Goal: Task Accomplishment & Management: Manage account settings

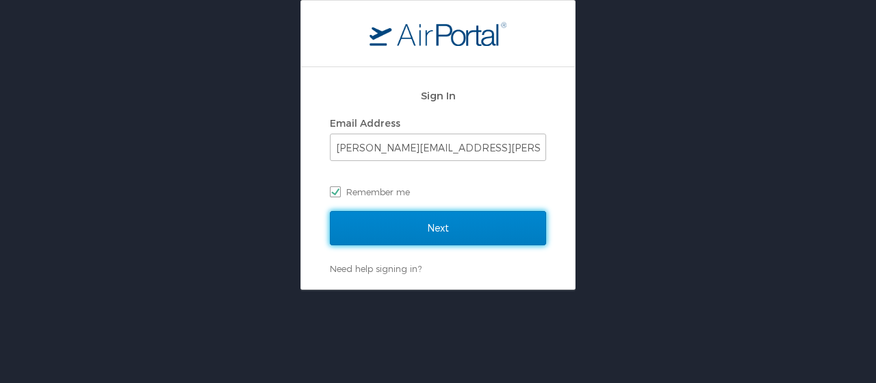
click at [402, 229] on input "Next" at bounding box center [438, 228] width 216 height 34
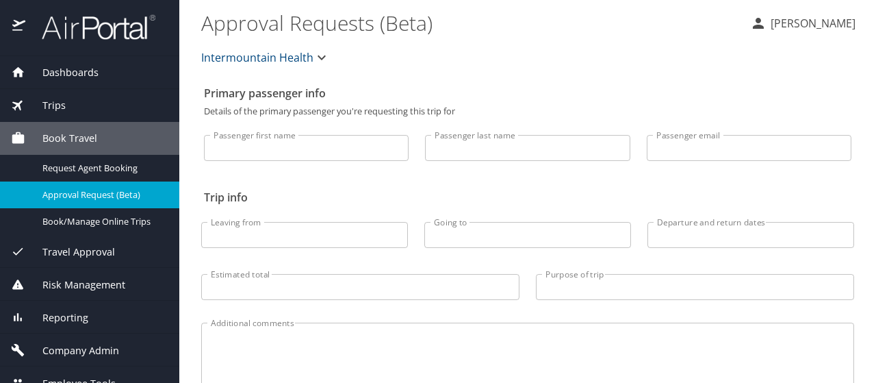
click at [68, 346] on span "Company Admin" at bounding box center [72, 350] width 94 height 15
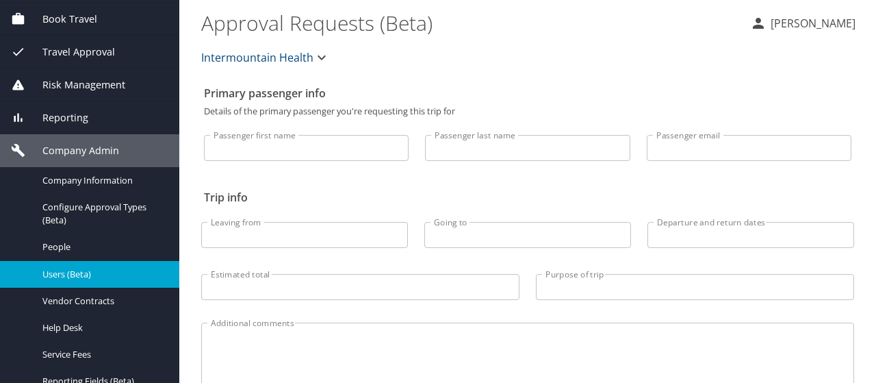
scroll to position [137, 0]
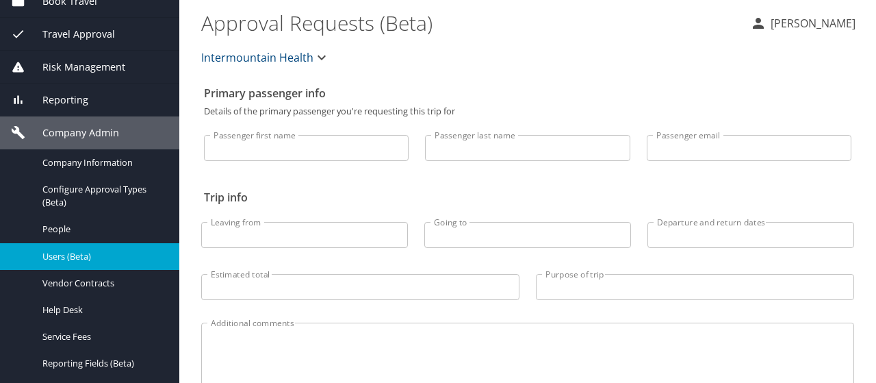
click at [81, 260] on span "Users (Beta)" at bounding box center [102, 256] width 121 height 13
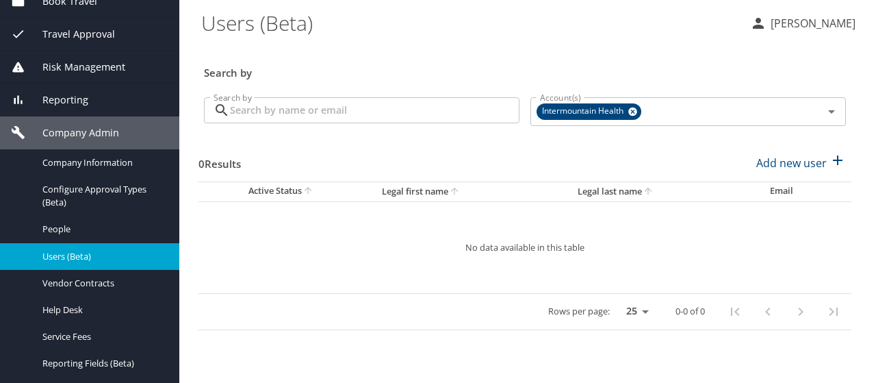
click at [255, 112] on input "Search by" at bounding box center [375, 110] width 290 height 26
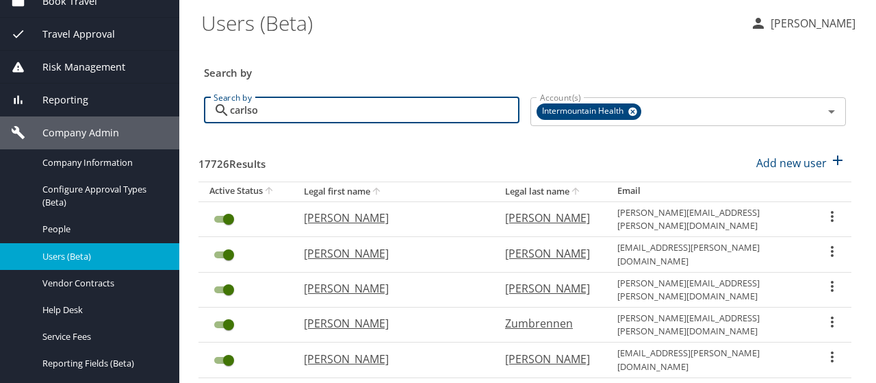
type input "carlson"
checkbox input "true"
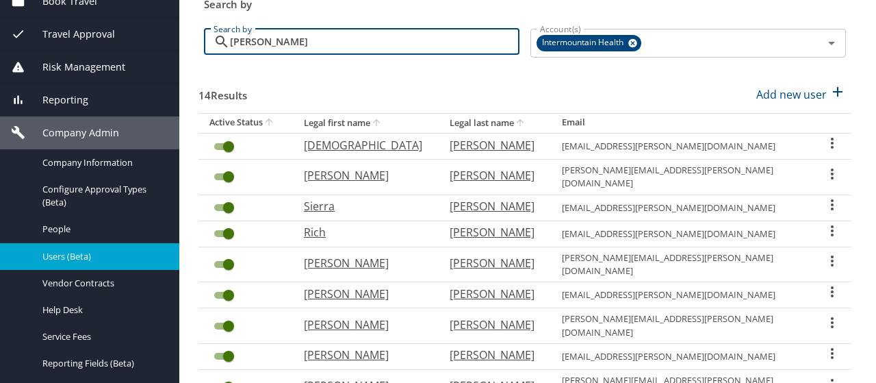
scroll to position [137, 0]
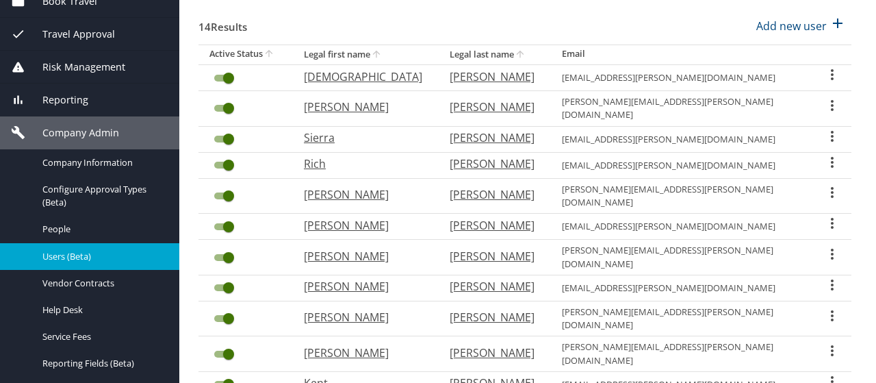
type input "carlson"
click at [824, 342] on icon "User Search Table" at bounding box center [832, 350] width 16 height 16
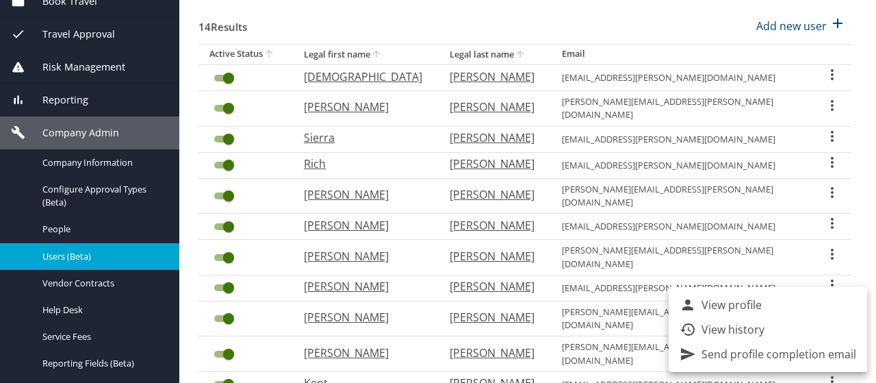
click at [798, 309] on li "View profile" at bounding box center [768, 304] width 199 height 25
select select "US"
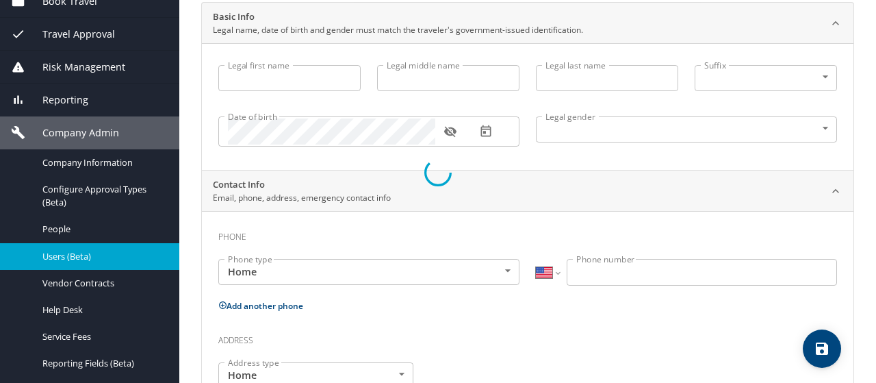
scroll to position [171, 0]
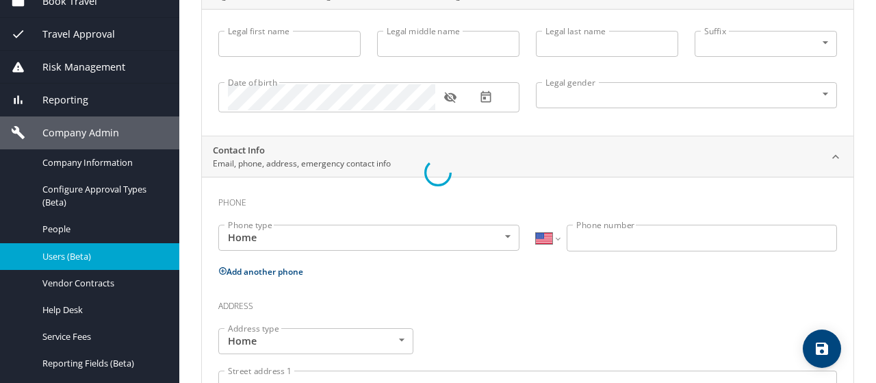
type input "Morgan"
type input "Jake"
type input "Carlson"
type input "Male"
type input "Erica"
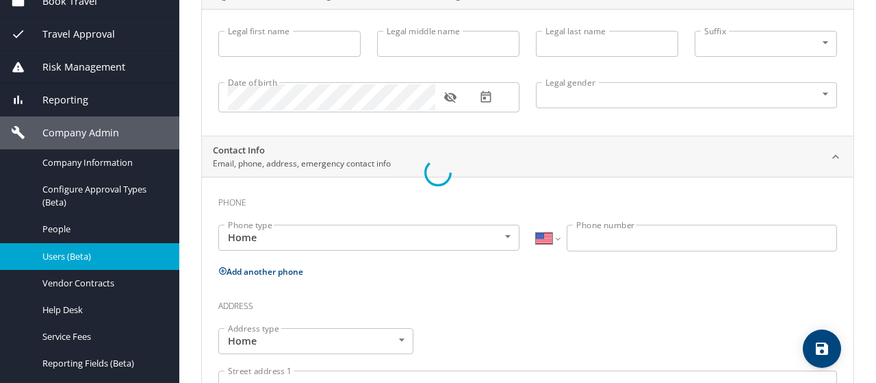
type input "Carlson"
select select "AT"
type input "05535 6371"
select select "US"
select select "AT"
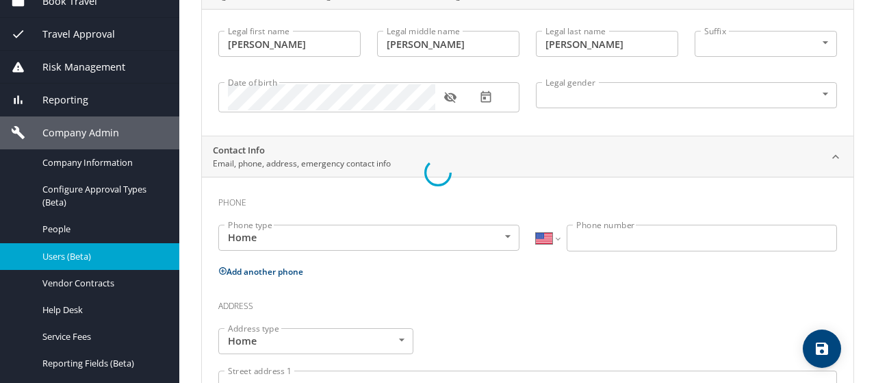
select select "AT"
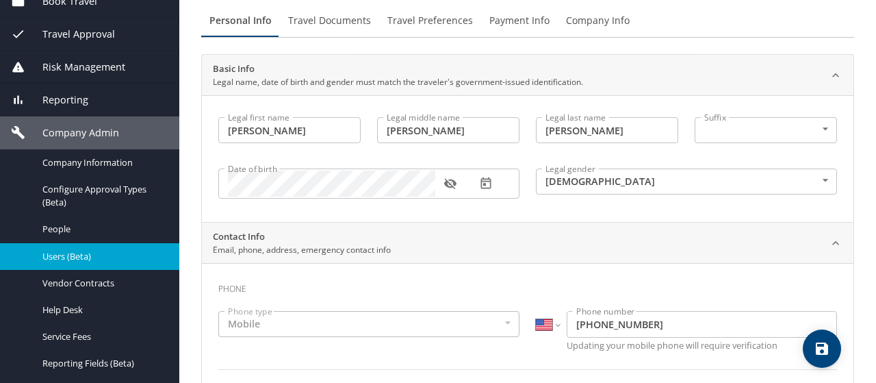
scroll to position [0, 0]
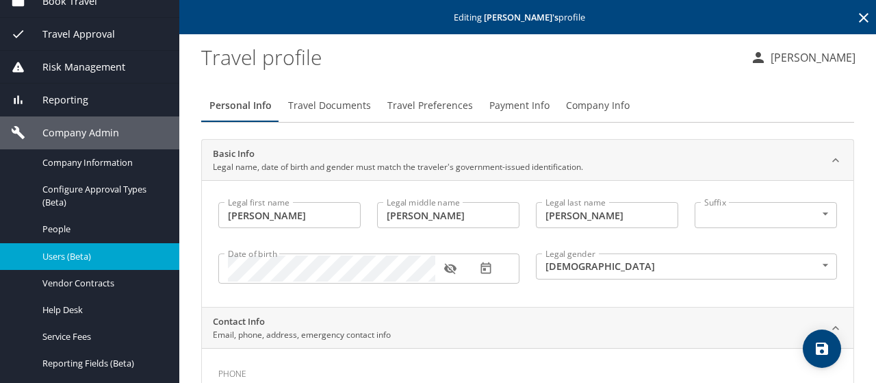
click at [585, 101] on span "Company Info" at bounding box center [598, 105] width 64 height 17
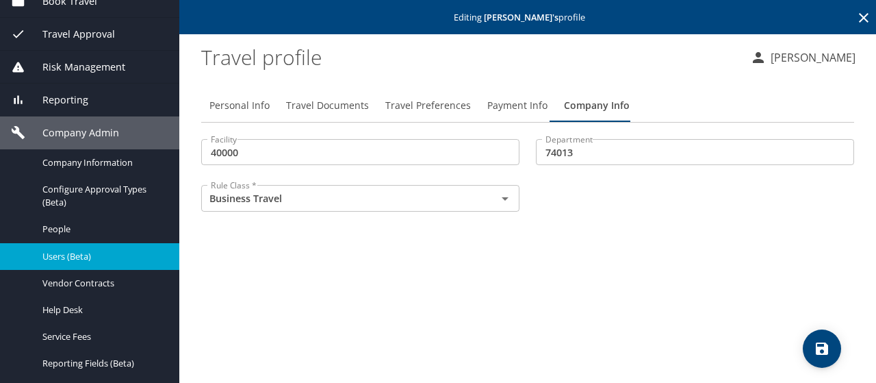
click at [488, 103] on span "Payment Info" at bounding box center [518, 105] width 60 height 17
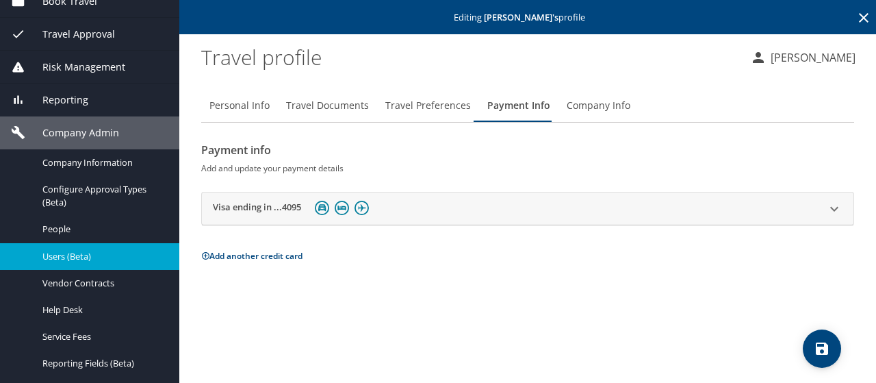
click at [423, 212] on div "Visa ending in ...4095" at bounding box center [515, 208] width 605 height 21
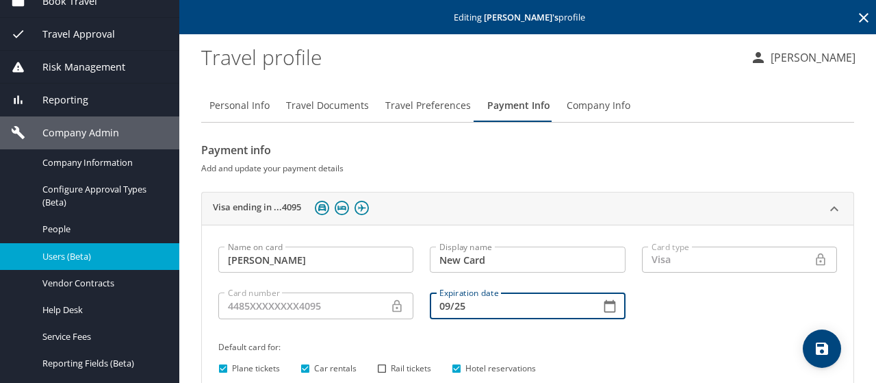
click at [472, 305] on input "09/25" at bounding box center [509, 305] width 159 height 26
type input "09/29"
click at [815, 344] on icon "save" at bounding box center [822, 348] width 16 height 16
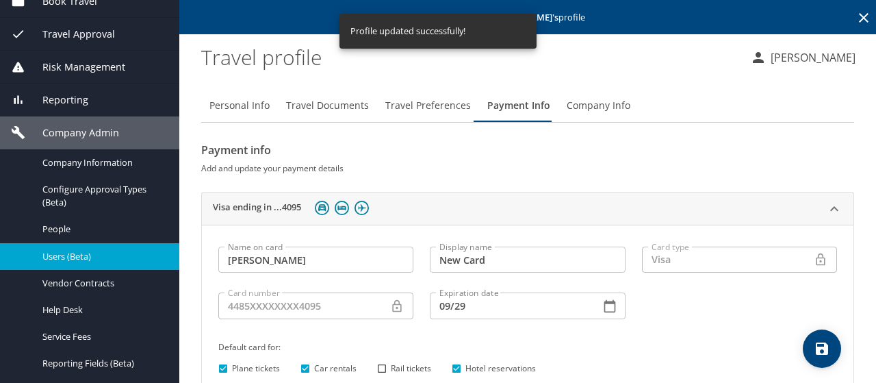
click at [859, 18] on icon at bounding box center [864, 18] width 10 height 10
